Goal: Navigation & Orientation: Find specific page/section

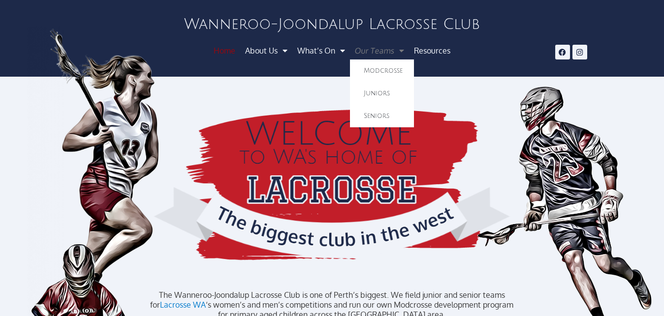
click at [367, 54] on link "Our Teams" at bounding box center [378, 51] width 61 height 18
click at [373, 43] on link "Our Teams" at bounding box center [378, 51] width 61 height 18
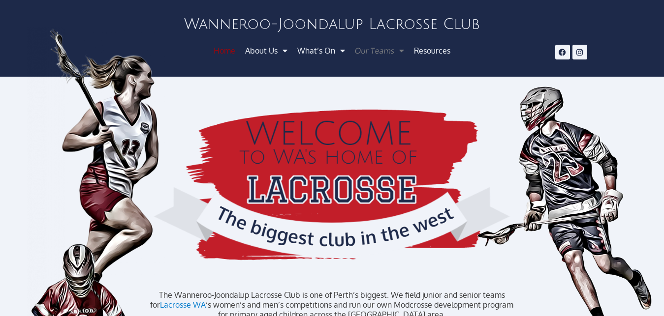
click at [373, 52] on link "Our Teams" at bounding box center [378, 51] width 61 height 18
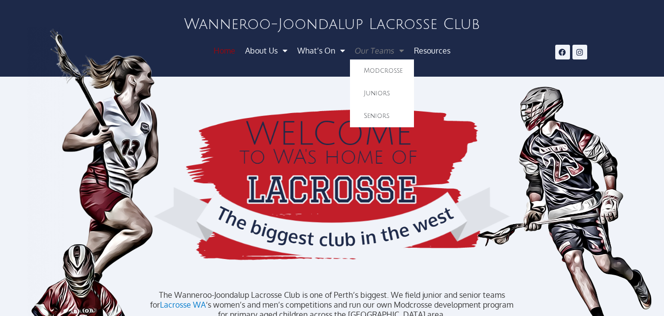
click at [381, 47] on link "Our Teams" at bounding box center [378, 51] width 61 height 18
click at [385, 109] on link "Seniors" at bounding box center [382, 116] width 64 height 23
click at [382, 117] on link "Seniors" at bounding box center [382, 116] width 64 height 23
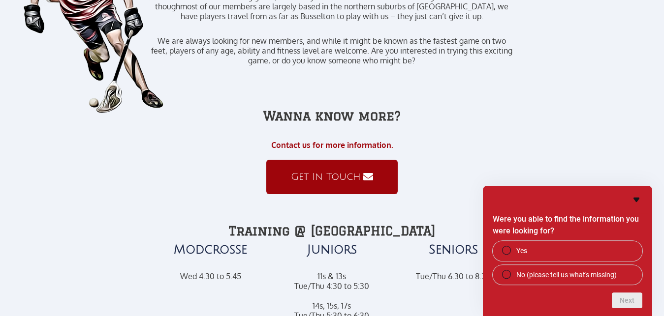
scroll to position [361, 0]
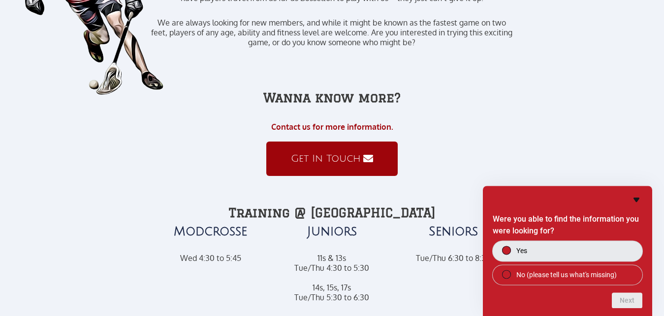
click at [528, 255] on label "Yes" at bounding box center [567, 251] width 150 height 20
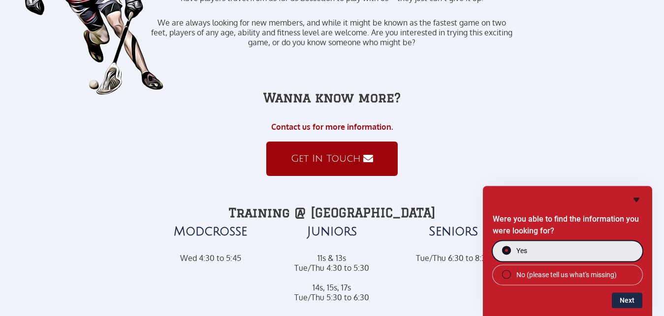
click at [638, 200] on icon "Hide survey" at bounding box center [636, 200] width 12 height 12
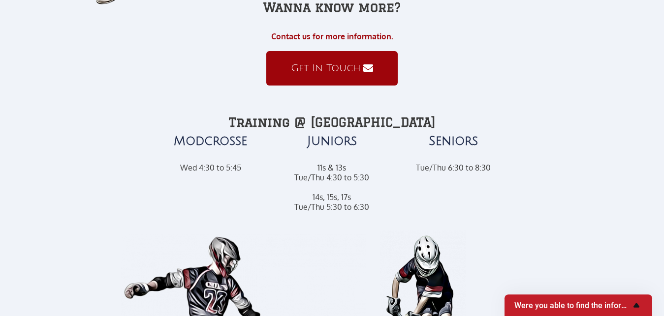
scroll to position [401, 0]
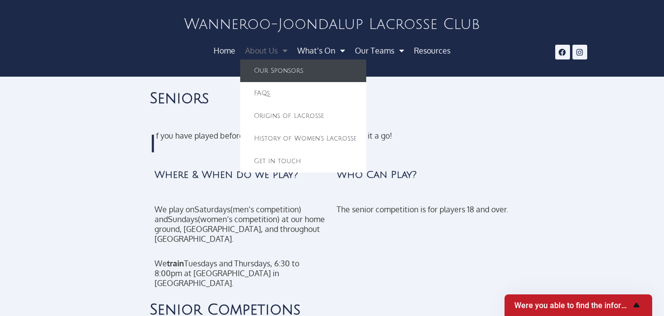
click at [277, 71] on link "Our Sponsors" at bounding box center [303, 71] width 126 height 23
